Goal: Information Seeking & Learning: Learn about a topic

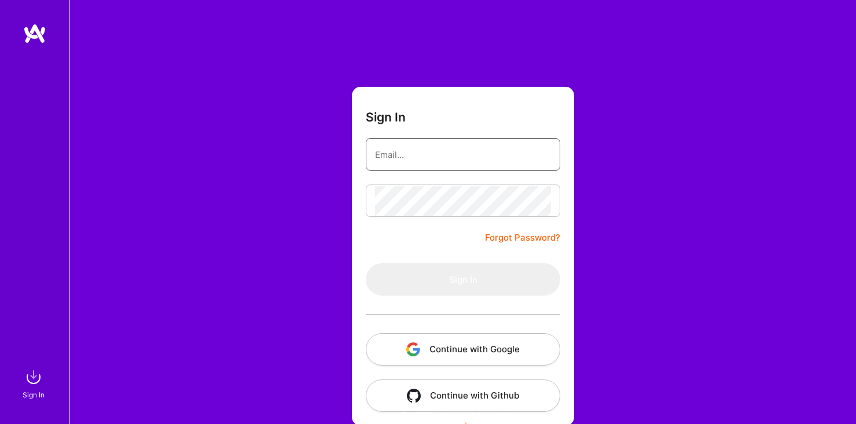
type input "[EMAIL_ADDRESS][DOMAIN_NAME]"
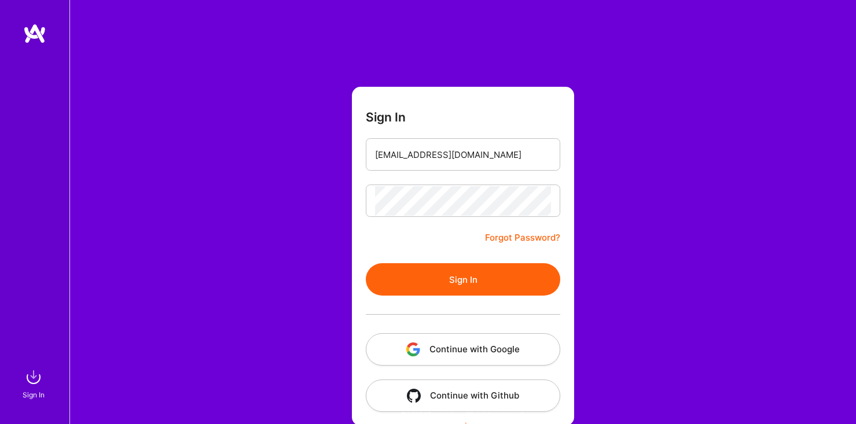
click at [436, 256] on form "Sign In [EMAIL_ADDRESS][DOMAIN_NAME] Forgot Password? Sign In Continue with Goo…" at bounding box center [463, 256] width 222 height 339
click at [447, 276] on button "Sign In" at bounding box center [463, 279] width 195 height 32
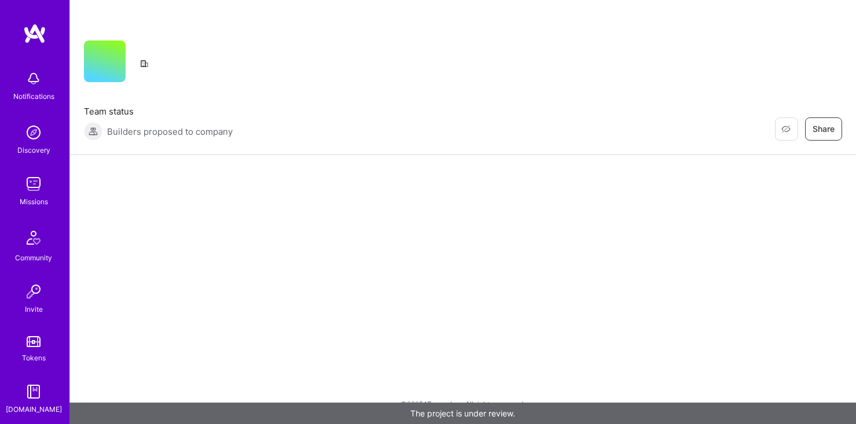
scroll to position [54, 0]
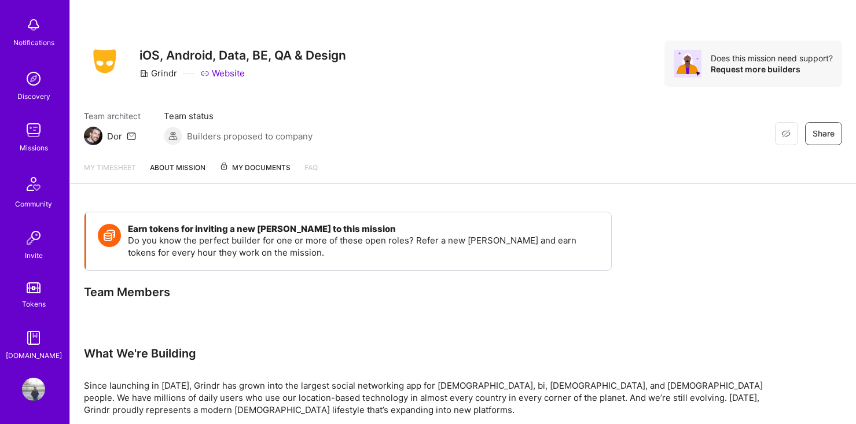
click at [28, 391] on img at bounding box center [33, 389] width 23 height 23
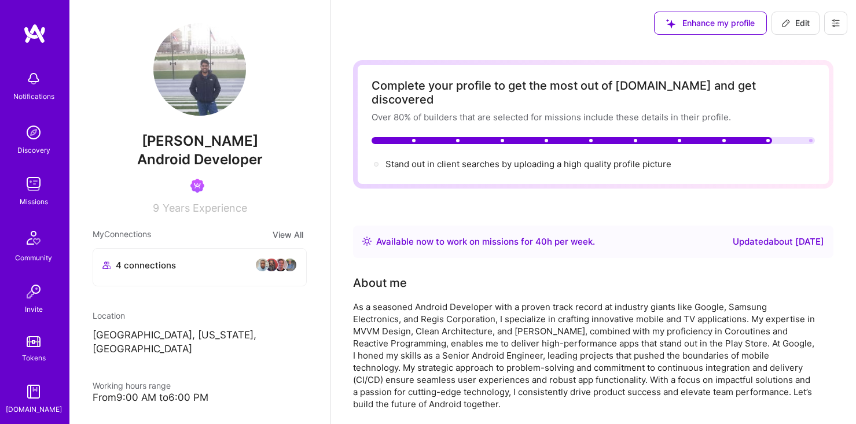
click at [36, 189] on img at bounding box center [33, 184] width 23 height 23
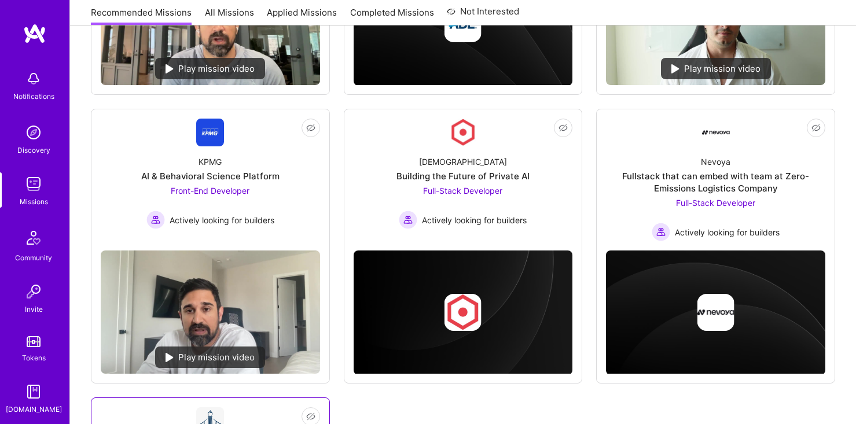
scroll to position [302, 0]
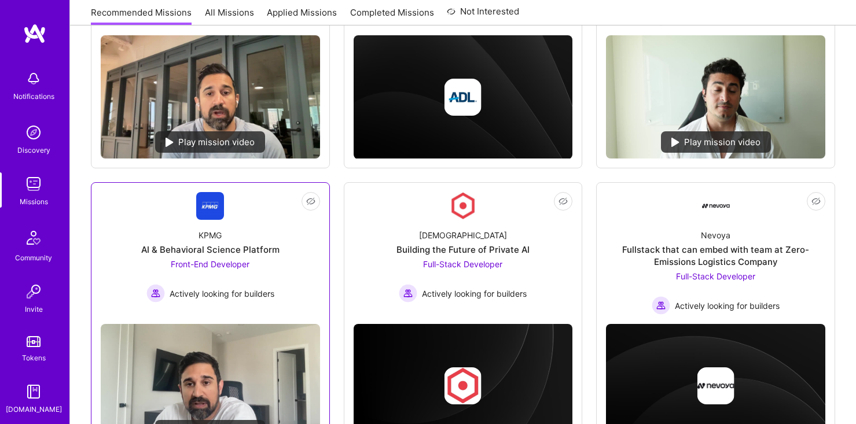
click at [226, 246] on div "AI & Behavioral Science Platform" at bounding box center [210, 250] width 138 height 12
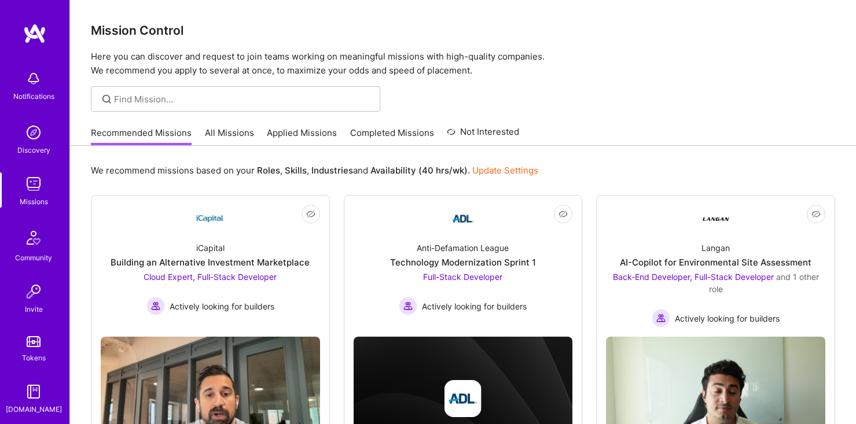
click at [211, 138] on link "All Missions" at bounding box center [229, 136] width 49 height 19
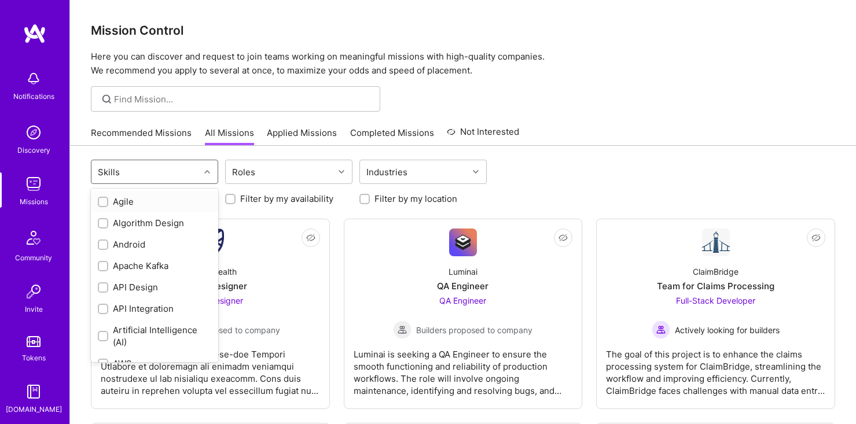
click at [182, 178] on div "Skills" at bounding box center [145, 171] width 108 height 23
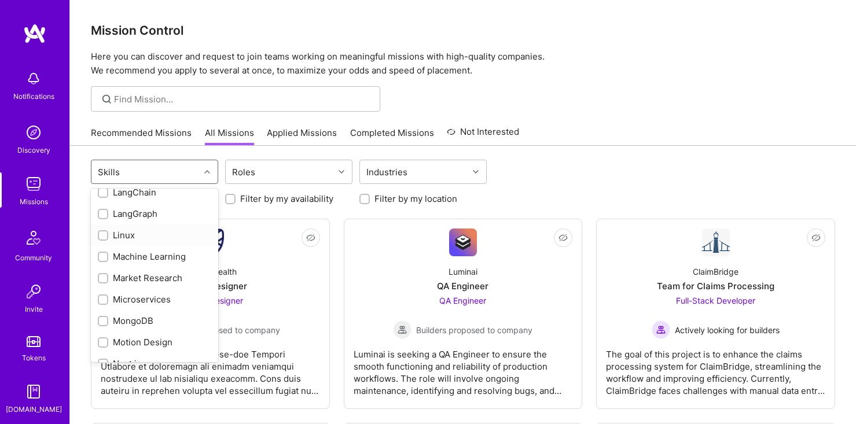
click at [125, 241] on div "Linux" at bounding box center [154, 235] width 127 height 21
checkbox input "true"
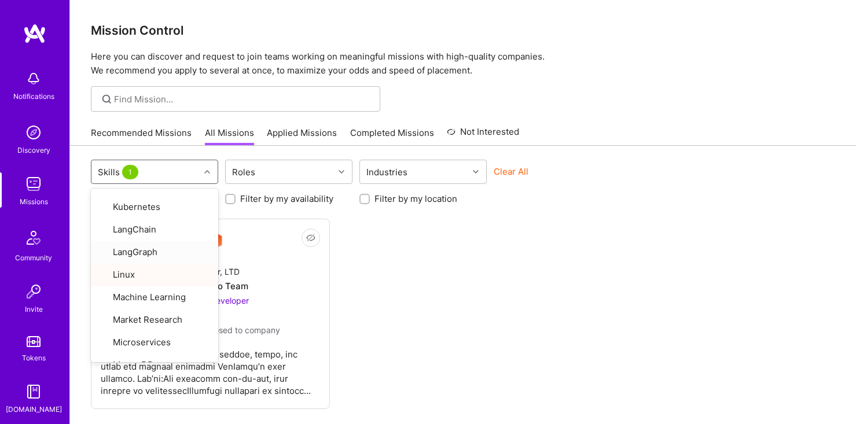
click at [387, 298] on div "Not Interested One Layer, LTD Backend Go Team Back-End Developer Builders propo…" at bounding box center [463, 314] width 745 height 191
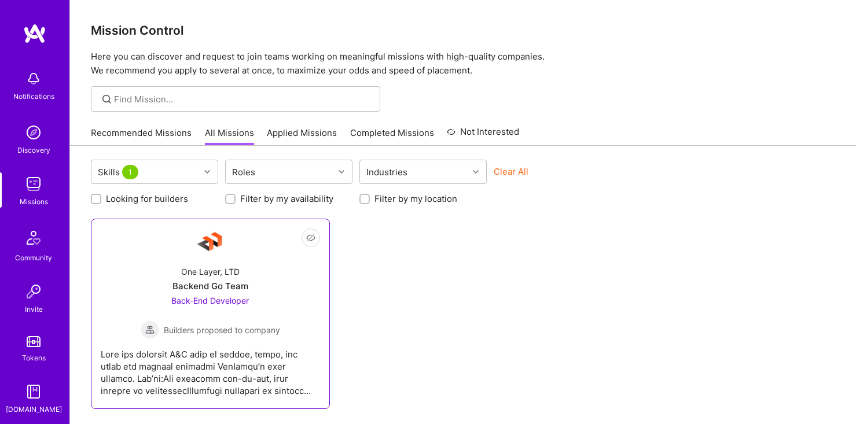
click at [260, 265] on div "One Layer, LTD Backend Go Team Back-End Developer Builders proposed to company" at bounding box center [210, 298] width 219 height 83
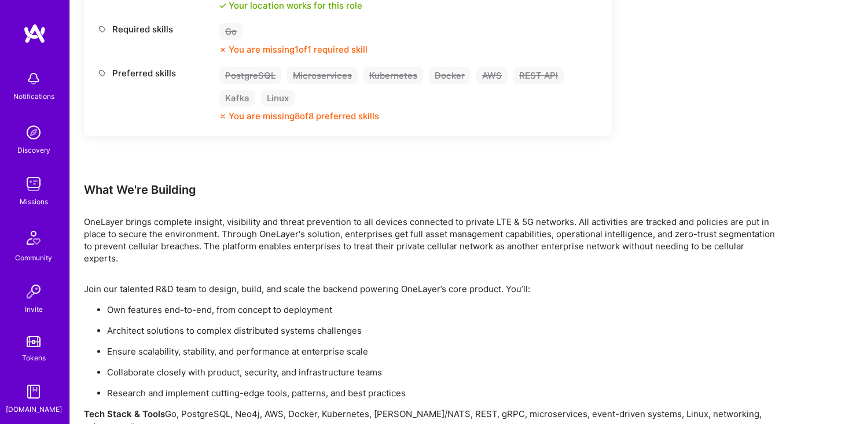
scroll to position [745, 0]
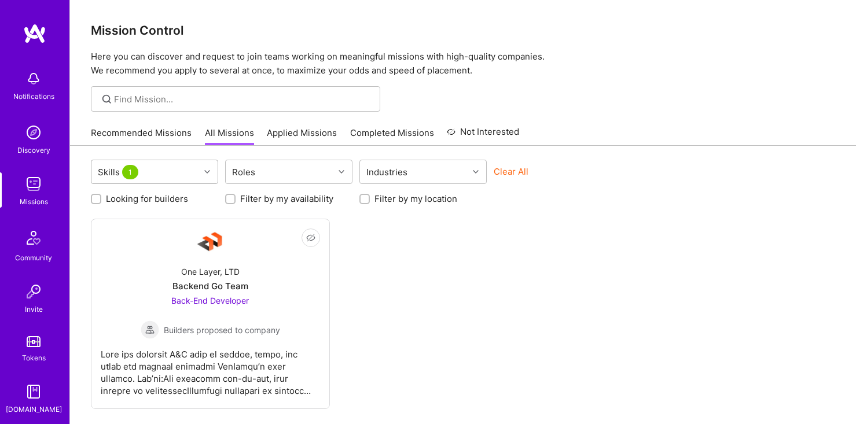
click at [187, 175] on div "Skills 1" at bounding box center [145, 171] width 108 height 23
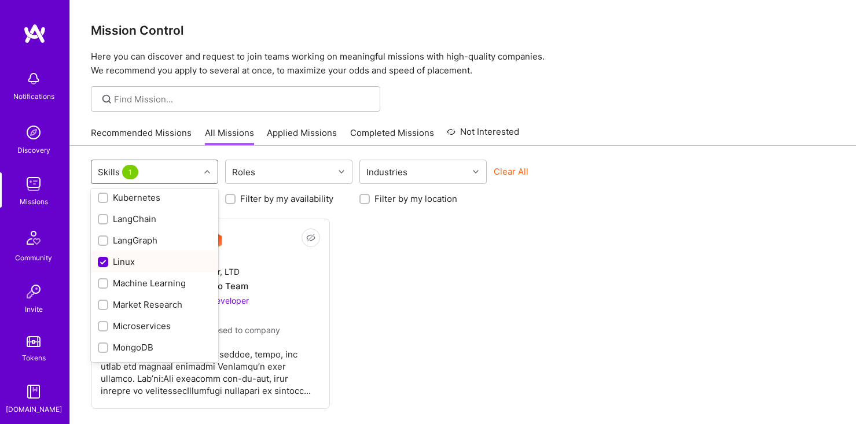
scroll to position [700, 0]
click at [146, 257] on div "Linux" at bounding box center [154, 264] width 127 height 21
checkbox input "false"
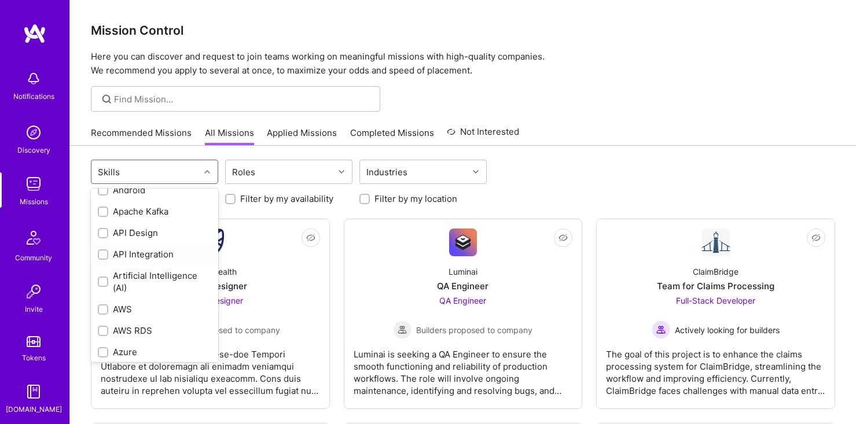
scroll to position [59, 0]
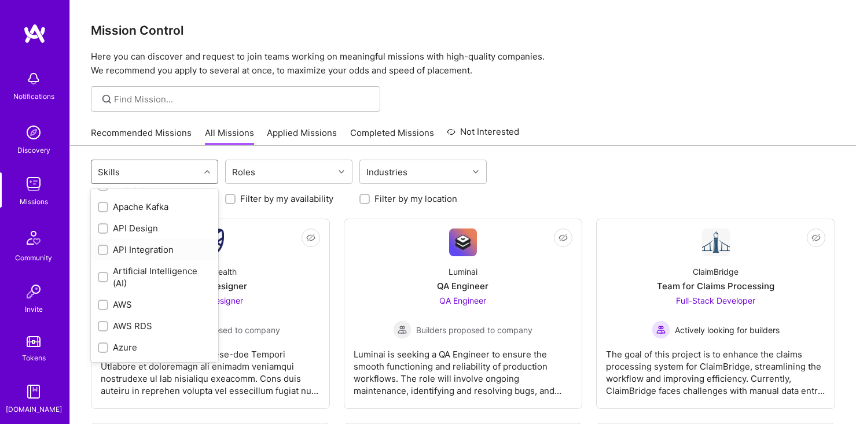
click at [152, 252] on div "API Integration" at bounding box center [155, 250] width 114 height 12
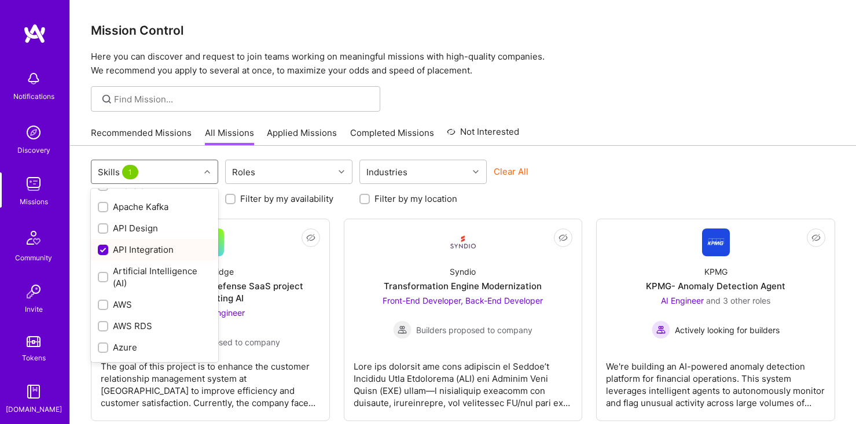
click at [152, 252] on div "API Integration" at bounding box center [155, 250] width 114 height 12
checkbox input "false"
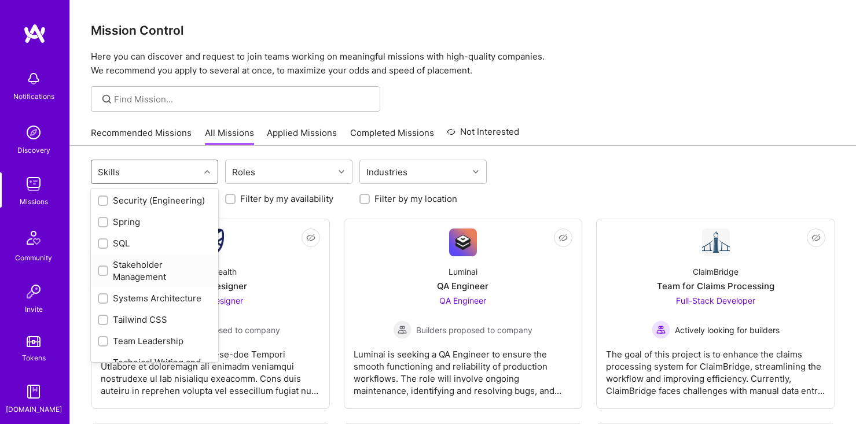
scroll to position [1365, 0]
click at [143, 294] on div "Systems Architecture" at bounding box center [155, 297] width 114 height 12
checkbox input "true"
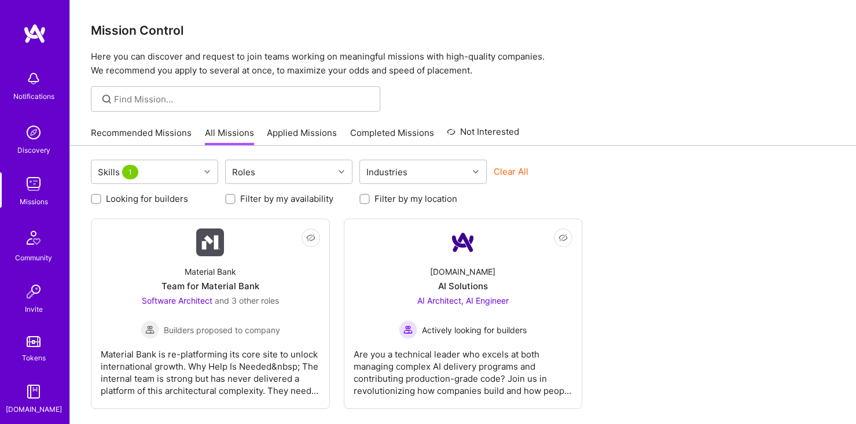
click at [653, 347] on div "Not Interested Material Bank Team for Material Bank Software Architect and 3 ot…" at bounding box center [463, 314] width 745 height 191
click at [177, 162] on div "Skills 1" at bounding box center [145, 171] width 108 height 23
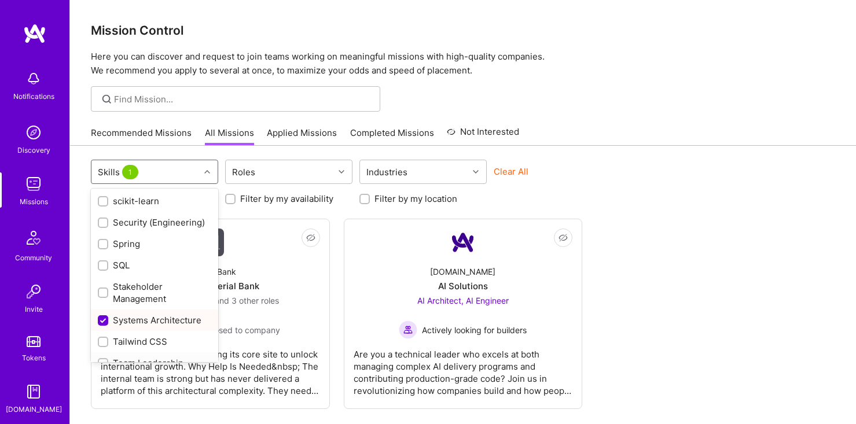
scroll to position [1355, 0]
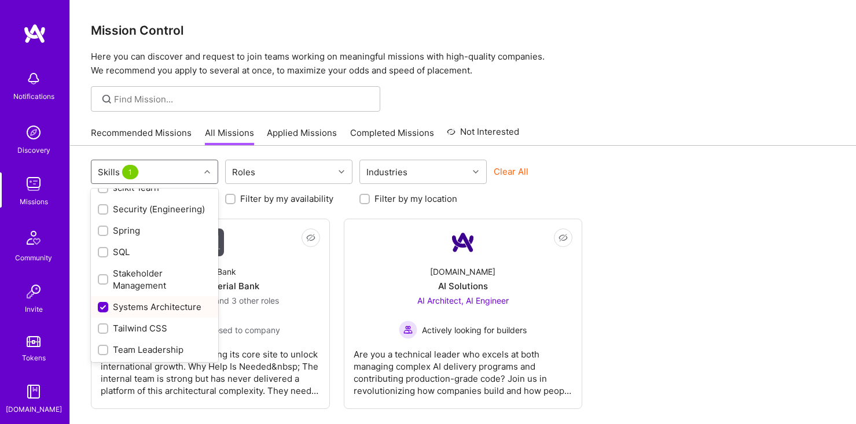
click at [176, 306] on div "Systems Architecture" at bounding box center [155, 307] width 114 height 12
checkbox input "false"
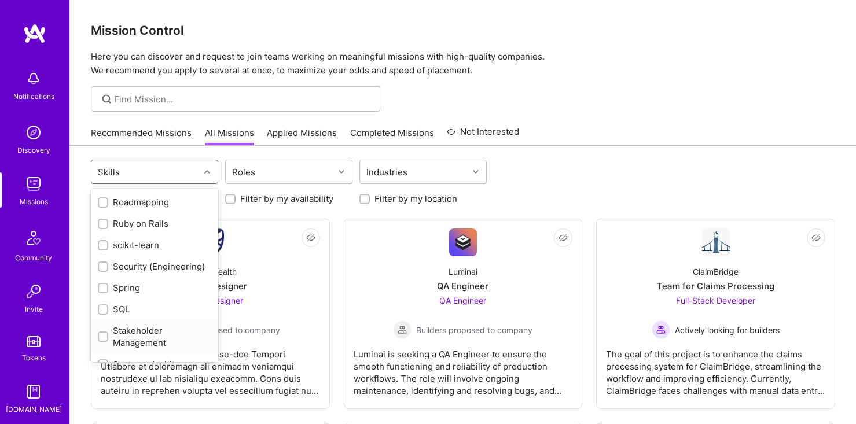
scroll to position [1297, 0]
click at [166, 266] on div "Security (Engineering)" at bounding box center [155, 267] width 114 height 12
checkbox input "true"
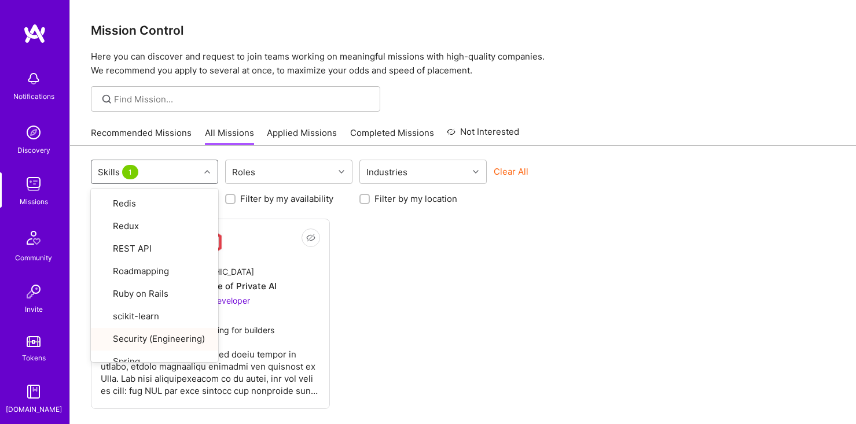
click at [335, 313] on div "Not Interested Kynismos Building the Future of Private AI Full-Stack Developer …" at bounding box center [463, 314] width 745 height 191
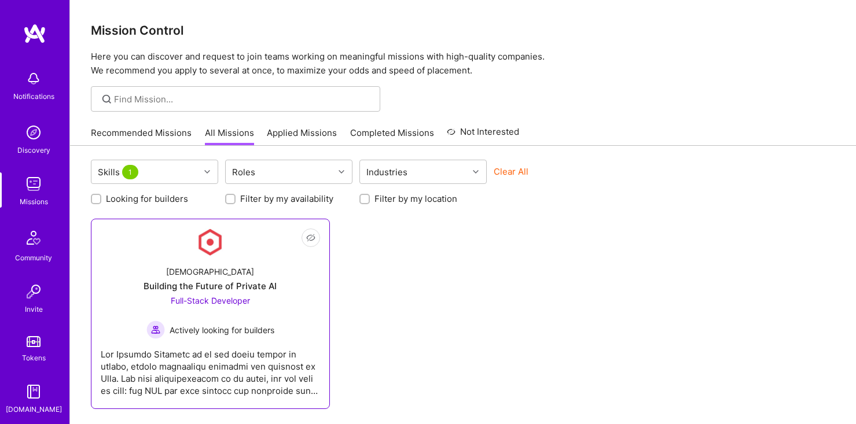
click at [247, 276] on div "[DEMOGRAPHIC_DATA] Building the Future of Private AI Full-Stack Developer Activ…" at bounding box center [210, 298] width 219 height 83
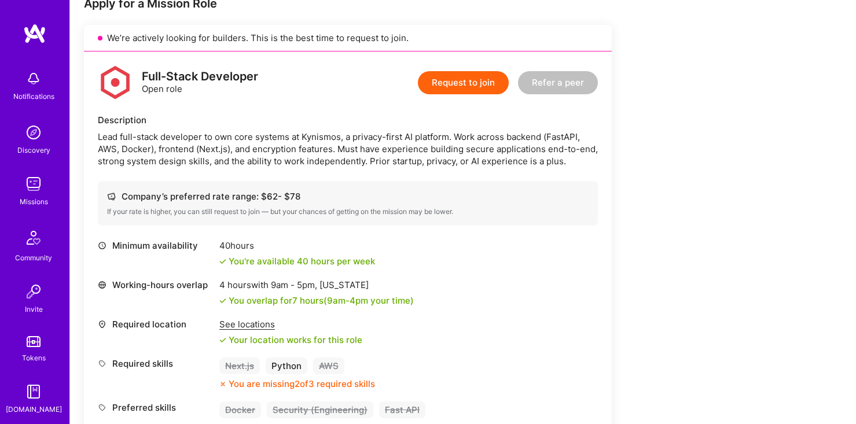
scroll to position [285, 0]
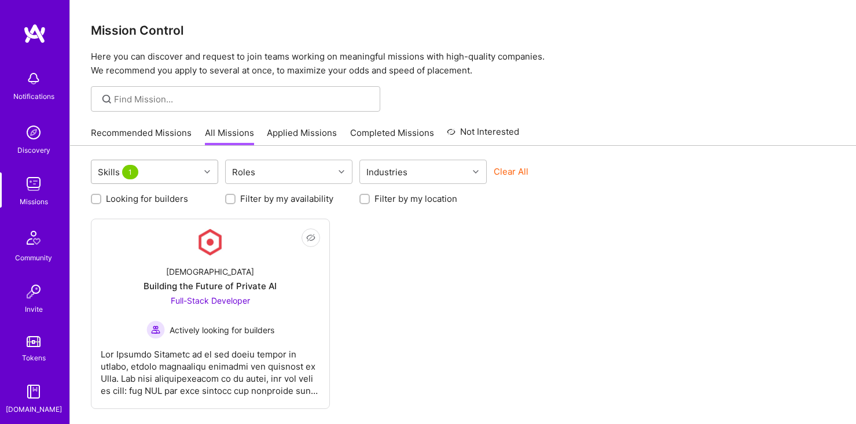
click at [177, 167] on div "Skills 1" at bounding box center [145, 171] width 108 height 23
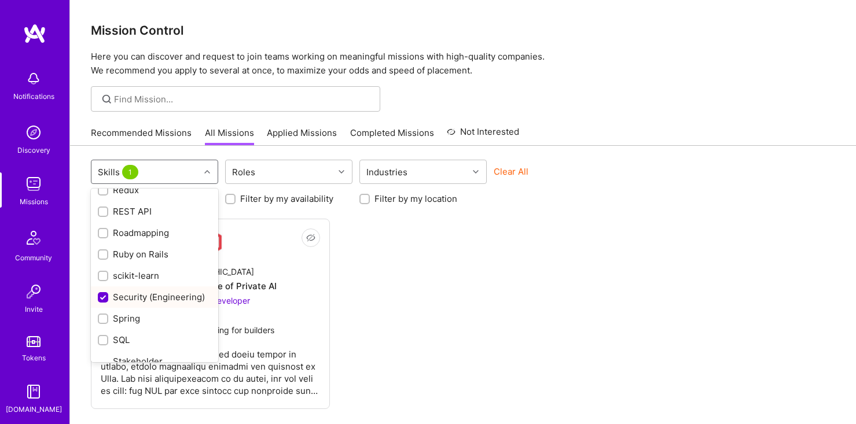
click at [145, 297] on div "Security (Engineering)" at bounding box center [155, 297] width 114 height 12
checkbox input "false"
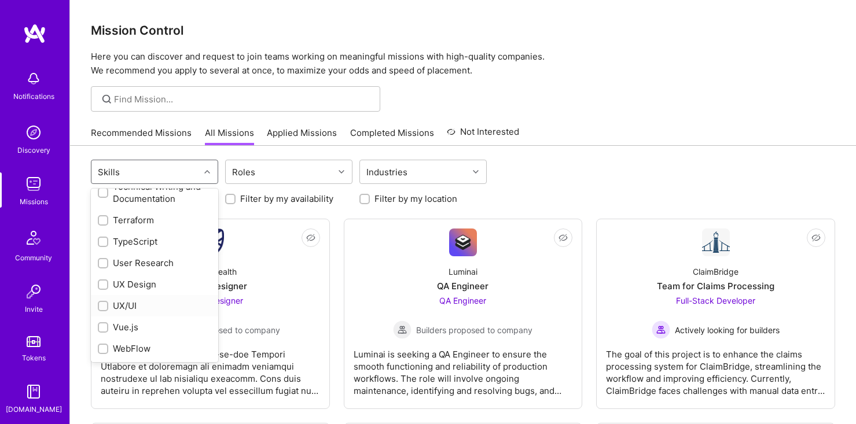
scroll to position [1560, 0]
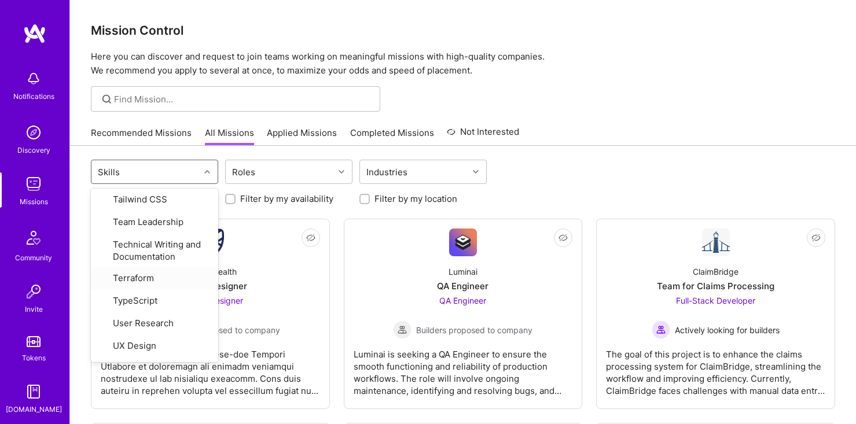
click at [304, 134] on link "Applied Missions" at bounding box center [302, 136] width 70 height 19
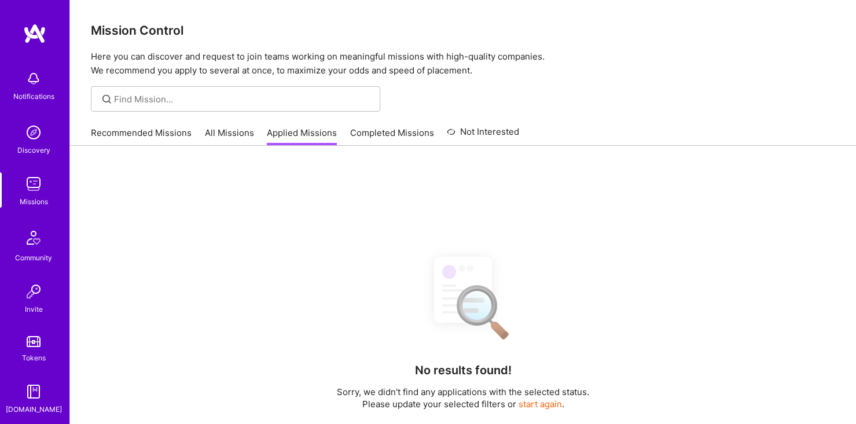
click at [236, 129] on link "All Missions" at bounding box center [229, 136] width 49 height 19
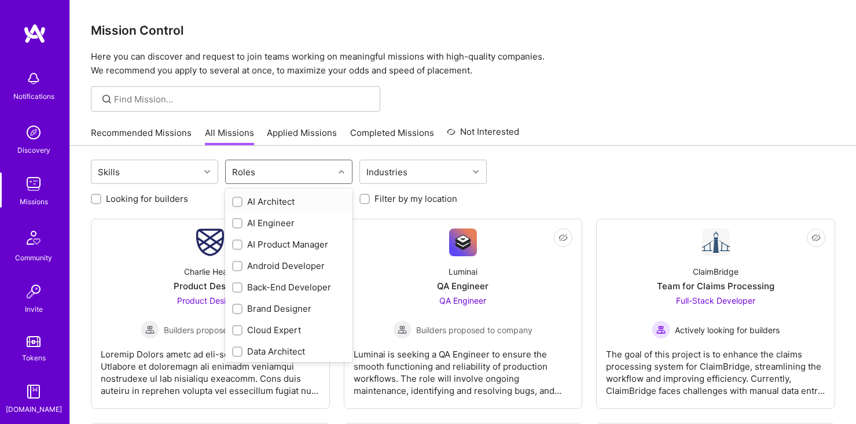
click at [247, 169] on div "Roles" at bounding box center [243, 172] width 29 height 17
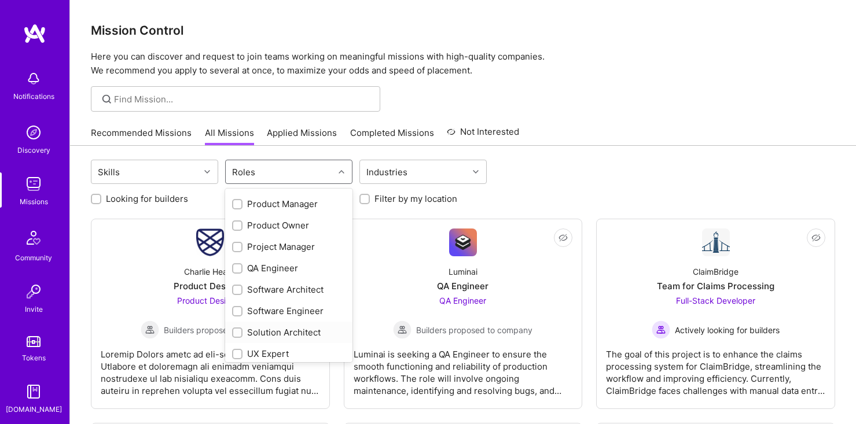
scroll to position [431, 0]
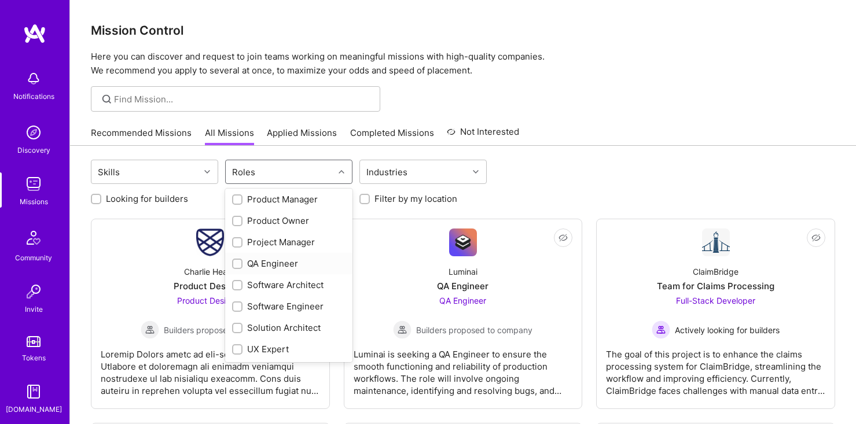
click at [276, 266] on div "QA Engineer" at bounding box center [289, 264] width 114 height 12
checkbox input "true"
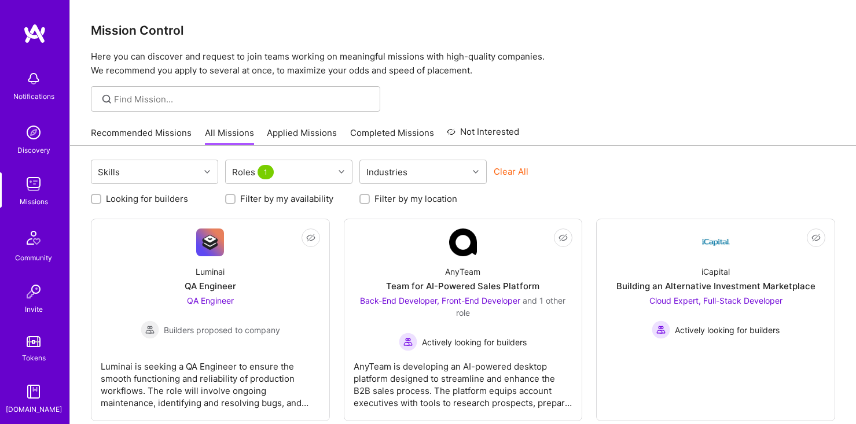
click at [566, 180] on div "Clear All" at bounding box center [557, 176] width 127 height 21
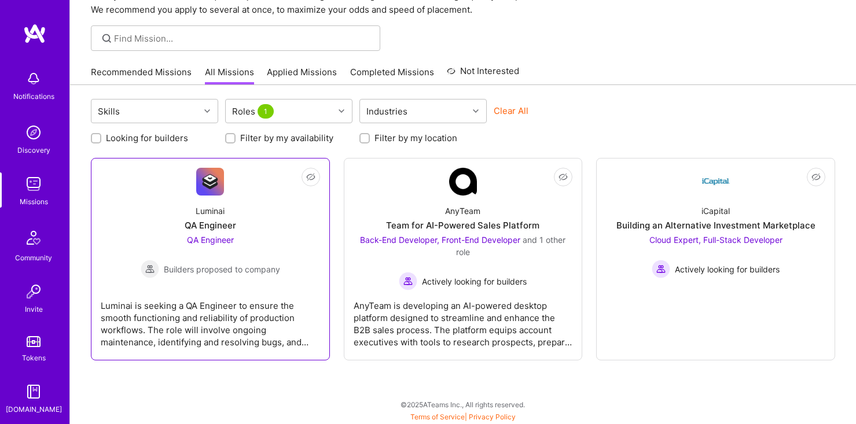
click at [207, 247] on div "QA Engineer Builders proposed to company" at bounding box center [211, 256] width 140 height 45
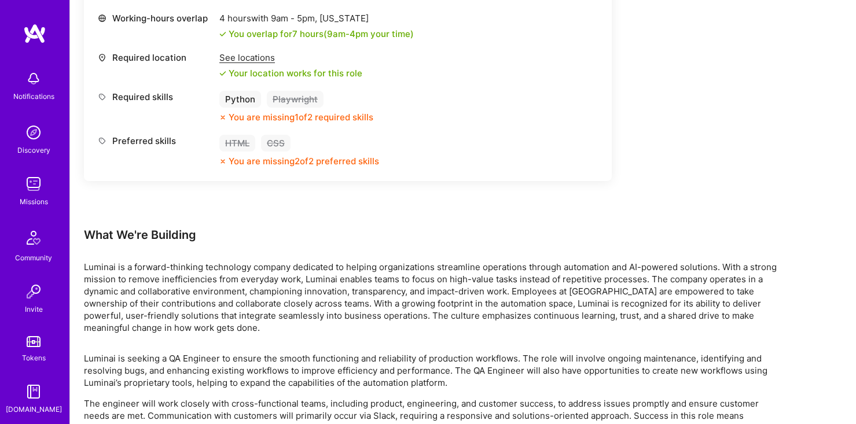
scroll to position [532, 0]
